Goal: Information Seeking & Learning: Learn about a topic

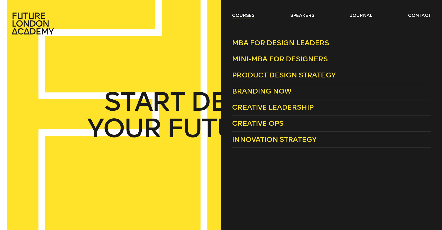
click at [250, 16] on link "courses" at bounding box center [243, 15] width 23 height 6
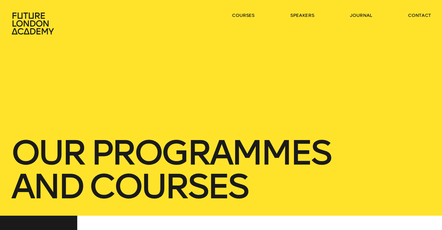
click at [163, 54] on div "our Programmes and courses" at bounding box center [221, 108] width 442 height 216
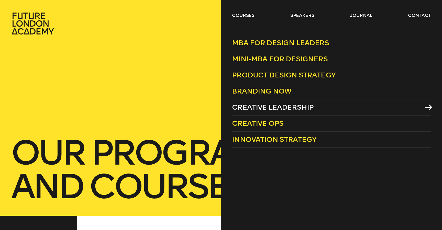
click at [266, 104] on span "Creative Leadership" at bounding box center [273, 107] width 82 height 8
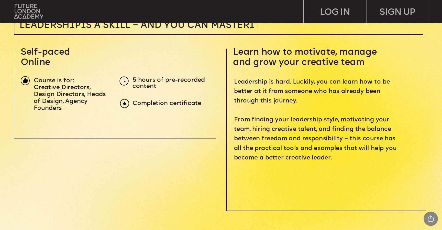
scroll to position [194, 0]
